Goal: Browse casually

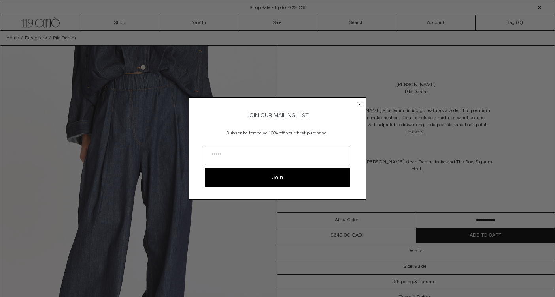
click at [359, 103] on icon "Close dialog" at bounding box center [359, 104] width 3 height 3
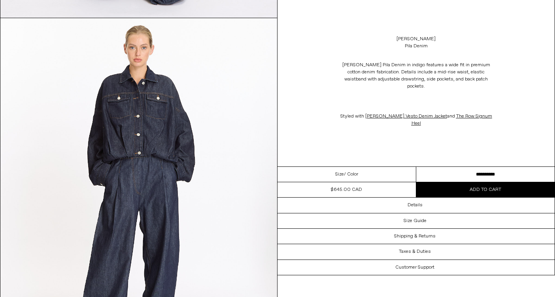
scroll to position [1068, 0]
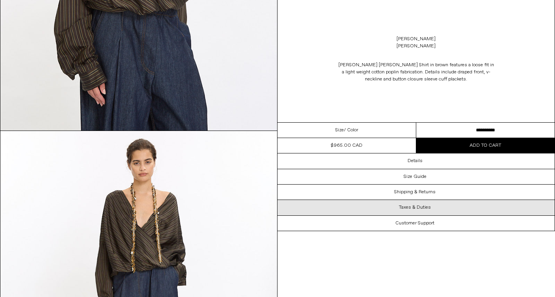
scroll to position [953, 0]
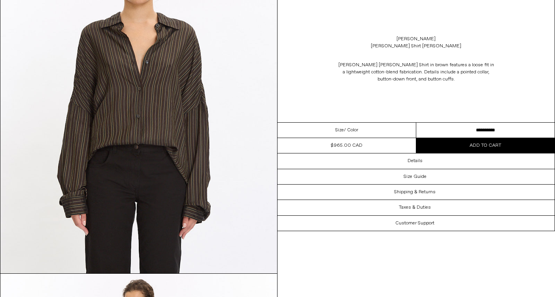
scroll to position [103, 0]
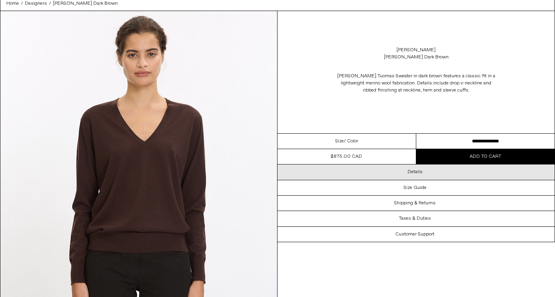
scroll to position [57, 0]
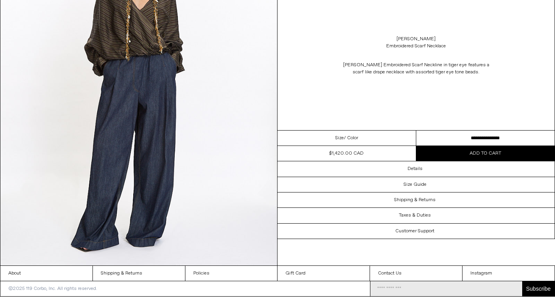
scroll to position [1856, 0]
